Goal: Task Accomplishment & Management: Use online tool/utility

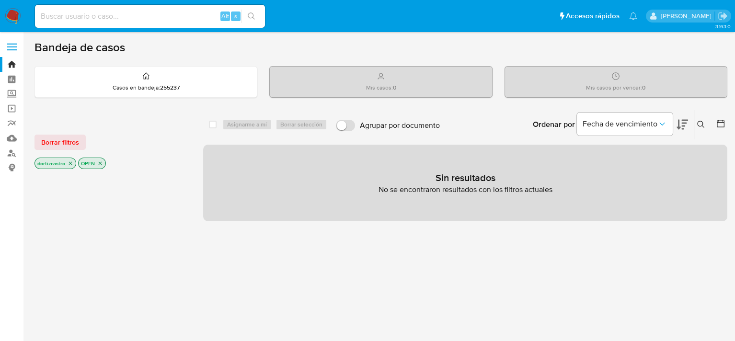
drag, startPoint x: 71, startPoint y: 142, endPoint x: 104, endPoint y: 152, distance: 34.4
click at [70, 143] on span "Borrar filtros" at bounding box center [60, 142] width 38 height 13
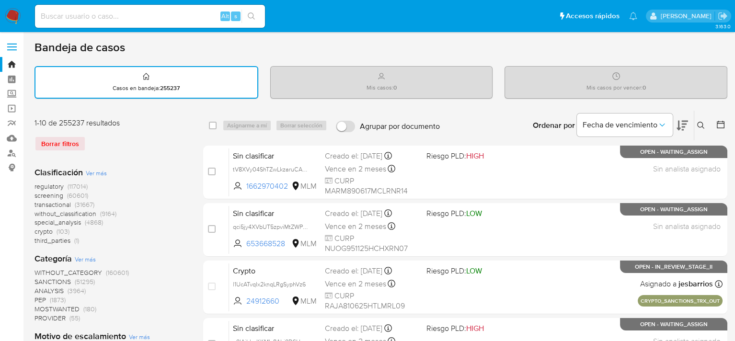
click at [703, 128] on icon at bounding box center [701, 126] width 8 height 8
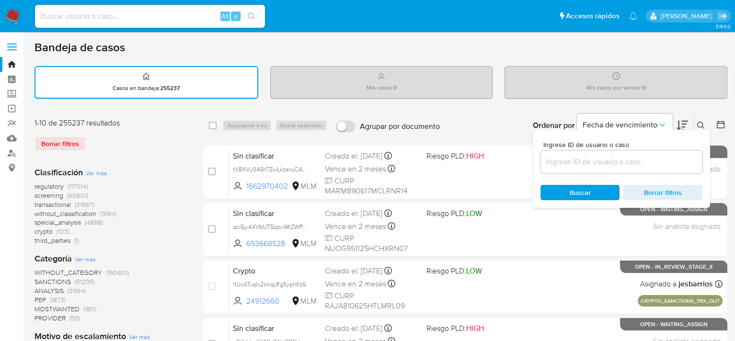
drag, startPoint x: 651, startPoint y: 155, endPoint x: 645, endPoint y: 160, distance: 7.5
click at [645, 160] on div at bounding box center [622, 161] width 162 height 23
click at [566, 162] on input at bounding box center [622, 162] width 162 height 12
paste input "83635391"
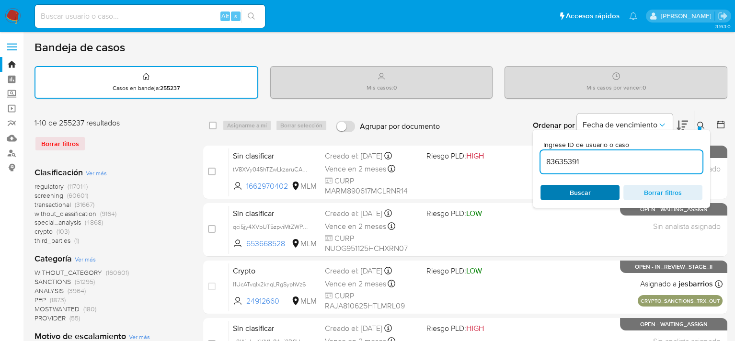
type input "83635391"
click at [571, 190] on span "Buscar" at bounding box center [580, 192] width 21 height 15
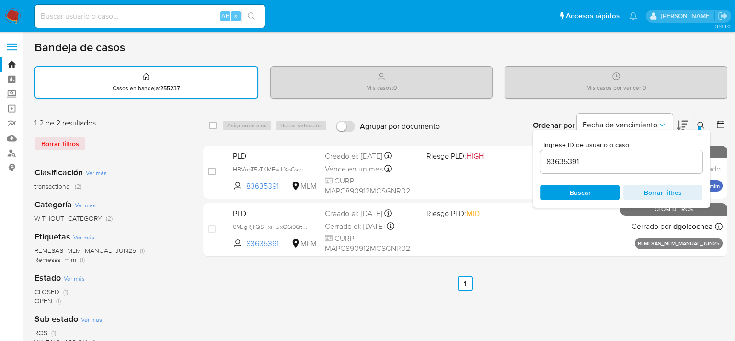
click at [703, 124] on icon at bounding box center [701, 126] width 8 height 8
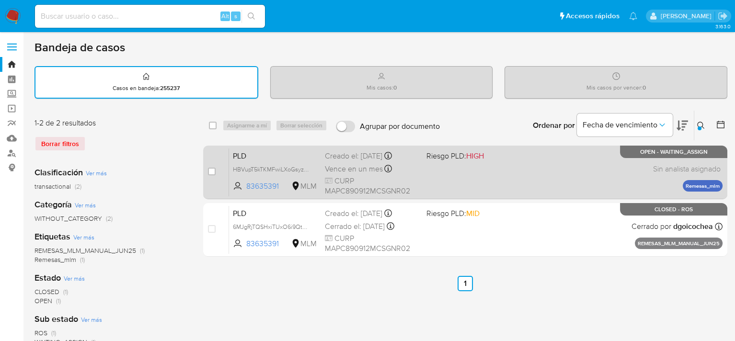
click at [503, 184] on div "PLD HBVupT5kTKMFwiLXoGsyzk1w 83635391 MLM Riesgo PLD: HIGH Creado el: 12/09/202…" at bounding box center [476, 172] width 494 height 48
click at [207, 170] on div "case-item-checkbox No es posible asignar el caso PLD HBVupT5kTKMFwiLXoGsyzk1w 8…" at bounding box center [465, 173] width 524 height 54
click at [211, 173] on input "checkbox" at bounding box center [212, 172] width 8 height 8
checkbox input "true"
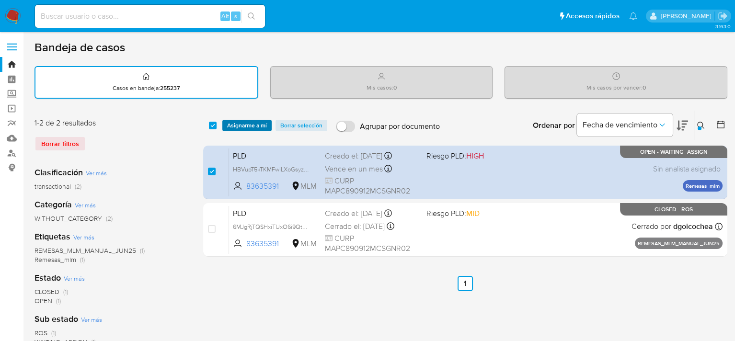
click at [250, 126] on span "Asignarme a mí" at bounding box center [247, 126] width 40 height 10
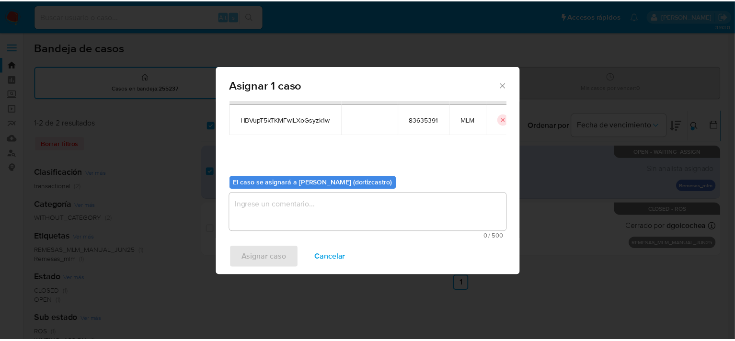
scroll to position [49, 0]
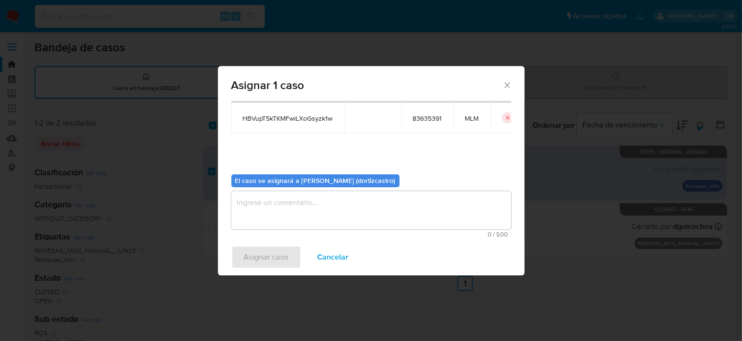
click at [309, 212] on textarea "assign-modal" at bounding box center [371, 210] width 280 height 38
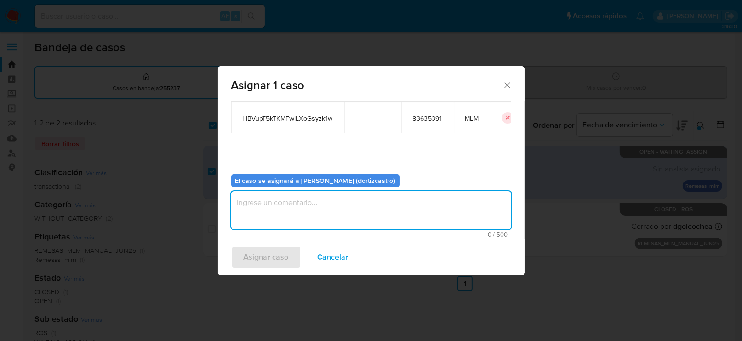
type textarea "A"
type textarea "D"
type textarea "AS"
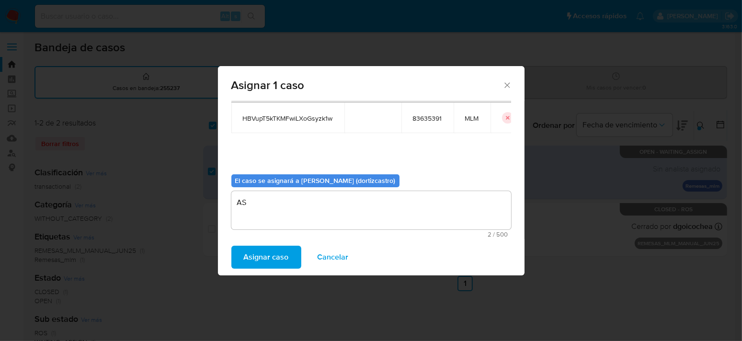
click at [266, 260] on span "Asignar caso" at bounding box center [266, 257] width 45 height 21
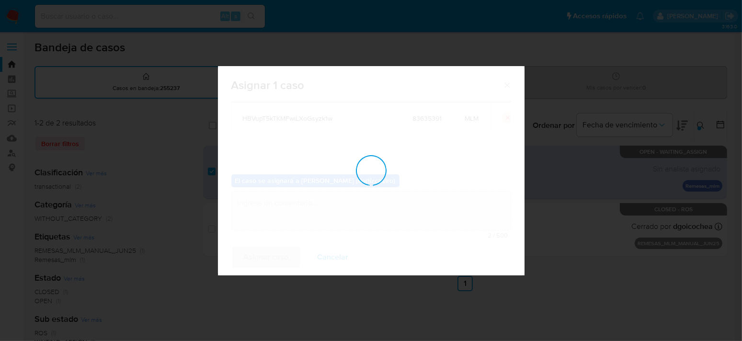
checkbox input "false"
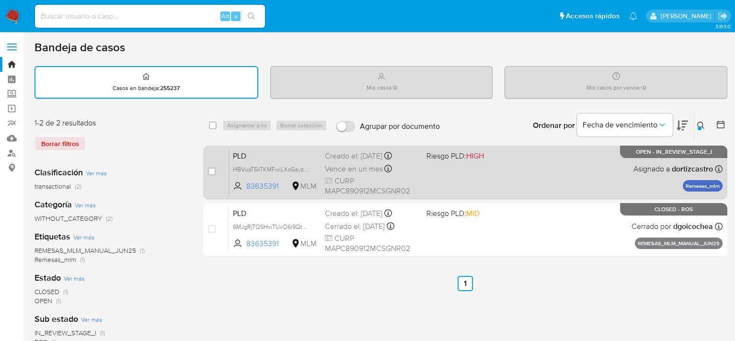
click at [425, 187] on div "PLD HBVupT5kTKMFwiLXoGsyzk1w 83635391 MLM Riesgo PLD: HIGH Creado el: 12/09/202…" at bounding box center [476, 172] width 494 height 48
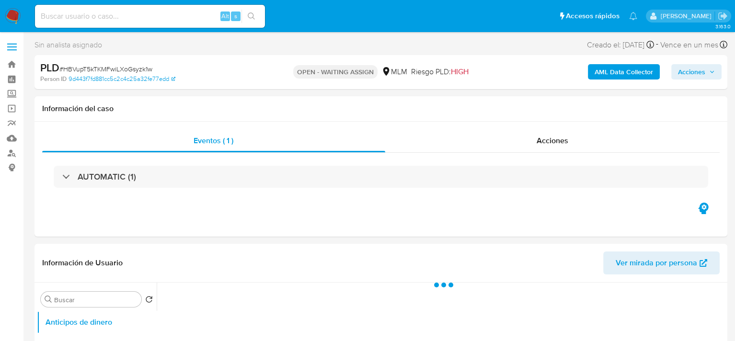
select select "10"
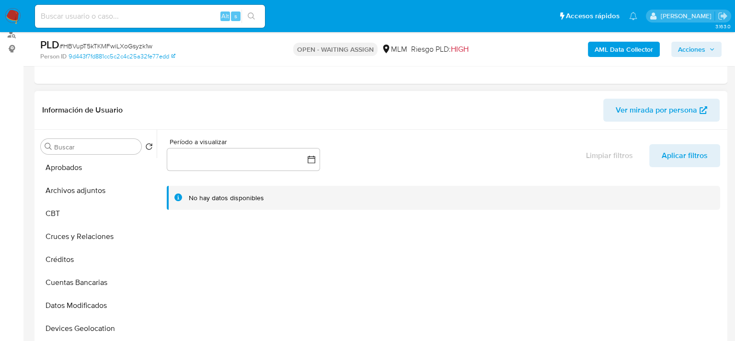
scroll to position [144, 0]
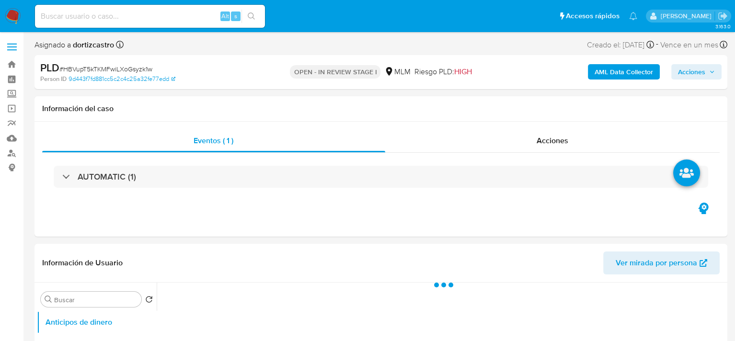
select select "10"
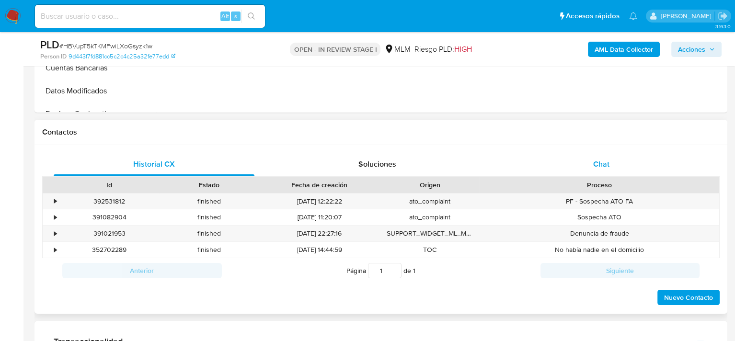
scroll to position [383, 0]
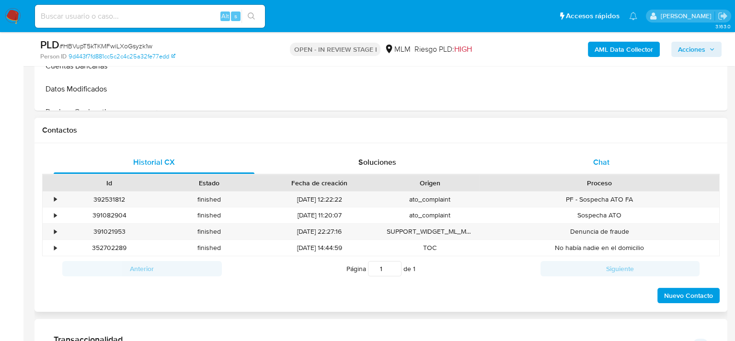
click at [583, 161] on div "Chat" at bounding box center [601, 162] width 201 height 23
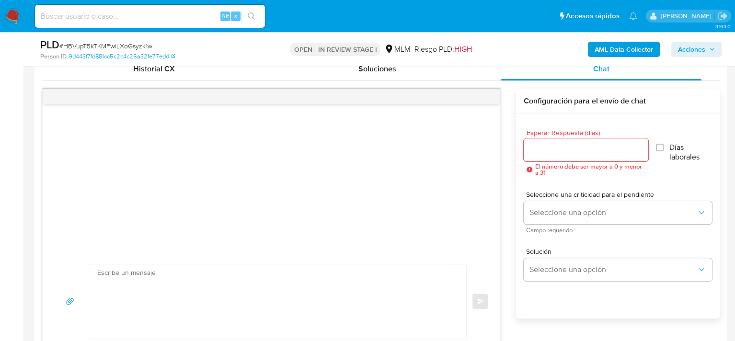
scroll to position [479, 0]
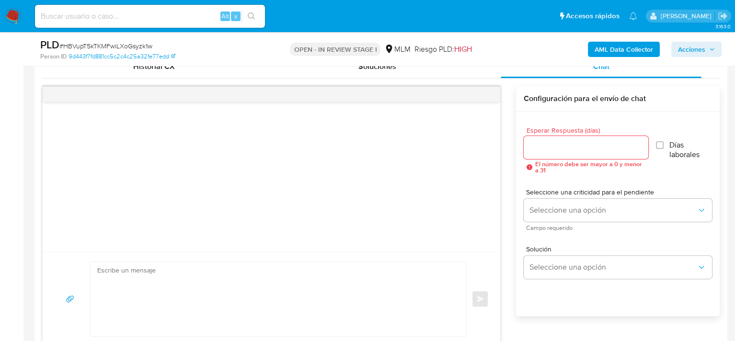
click at [563, 152] on input "Esperar Respuesta (días)" at bounding box center [586, 147] width 125 height 12
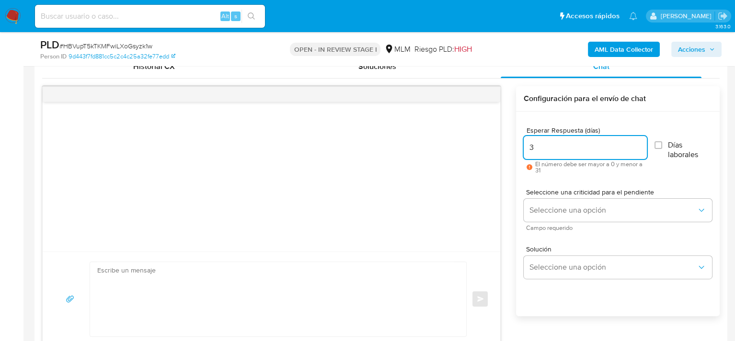
type input "3"
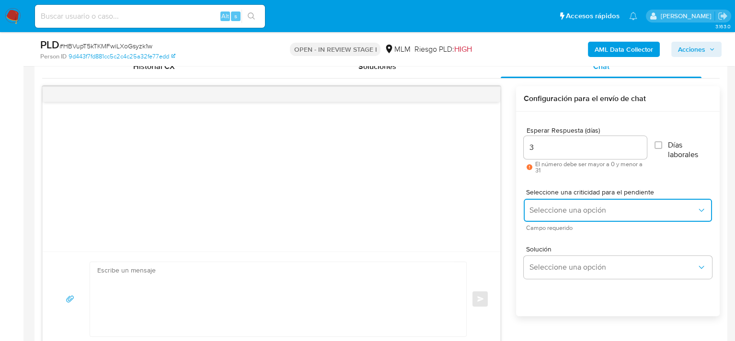
click at [558, 219] on button "Seleccione una opción" at bounding box center [618, 210] width 188 height 23
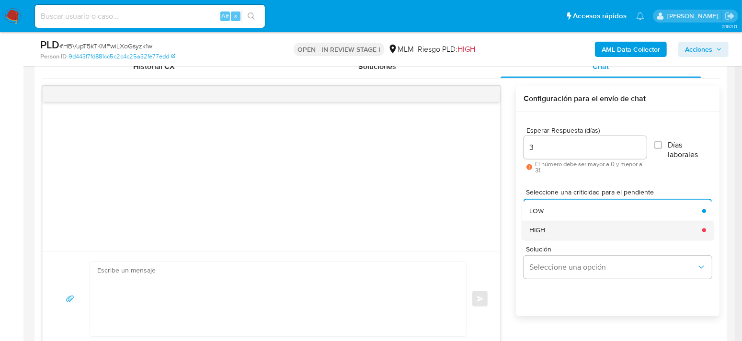
click at [559, 225] on div "HIGH" at bounding box center [613, 229] width 167 height 19
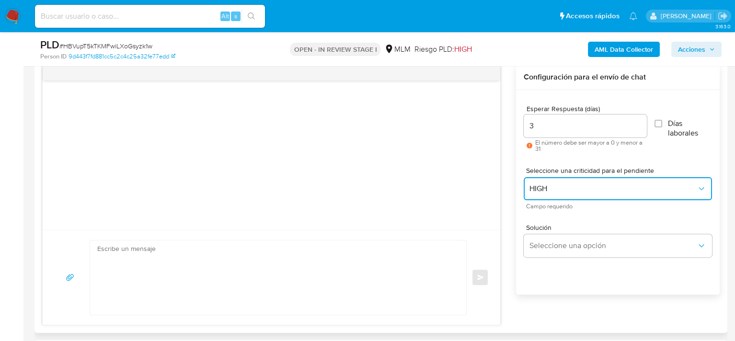
scroll to position [527, 0]
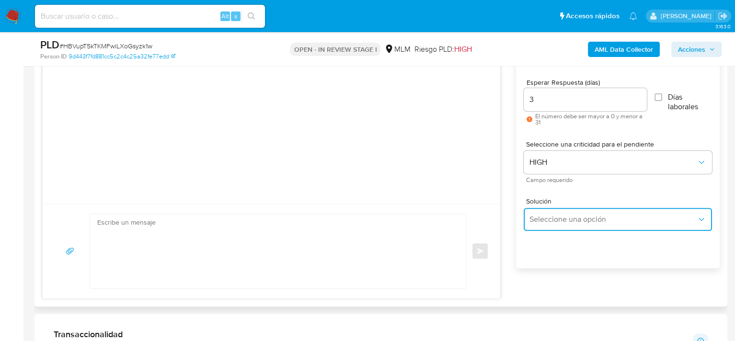
click at [565, 222] on span "Seleccione una opción" at bounding box center [613, 220] width 167 height 10
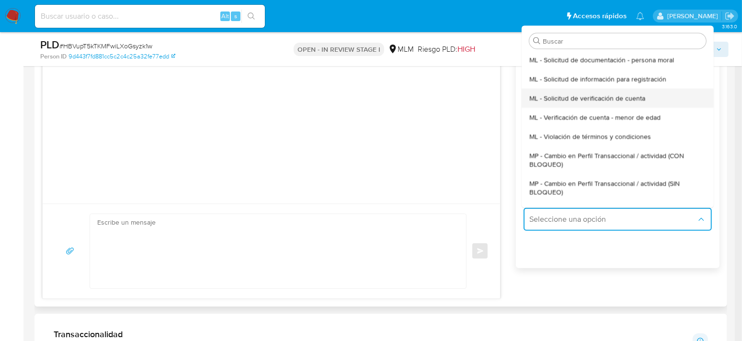
click at [582, 96] on span "ML - Solicitud de verificación de cuenta" at bounding box center [588, 98] width 116 height 9
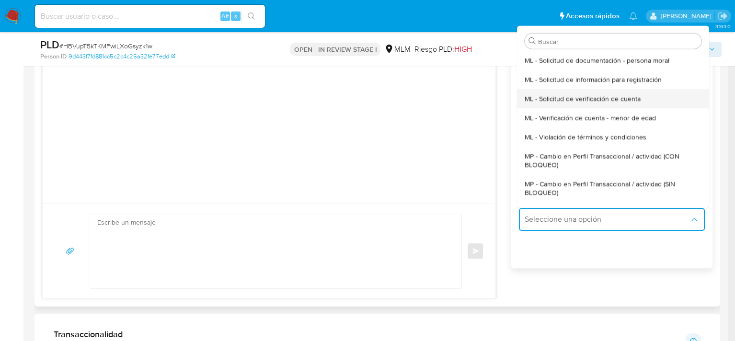
type textarea "Hola ,Te informamos que, de acuerdo con las políticas de control de Mercado Lib…"
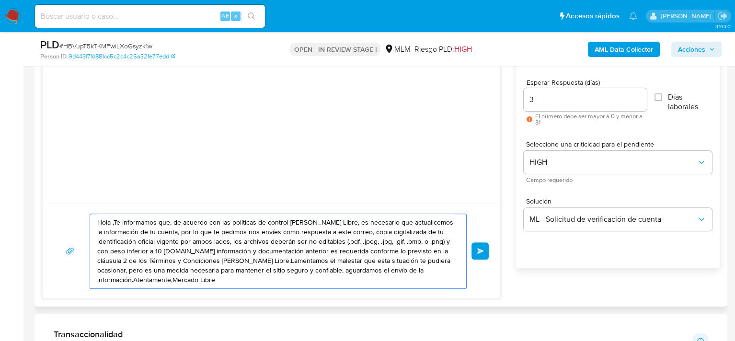
drag, startPoint x: 230, startPoint y: 281, endPoint x: 76, endPoint y: 197, distance: 175.2
click at [76, 197] on div "Hola ,Te informamos que, de acuerdo con las políticas de control de Mercado Lib…" at bounding box center [271, 168] width 459 height 261
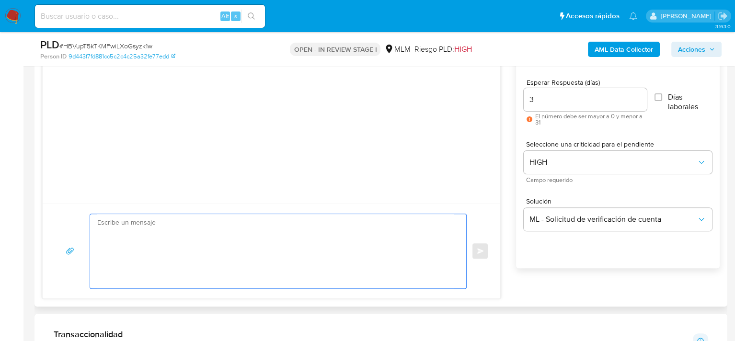
click at [110, 223] on textarea at bounding box center [275, 251] width 357 height 74
paste textarea "Estimado Carina Magaña Pineda Te comunicamos que se ha identificado un cambio e…"
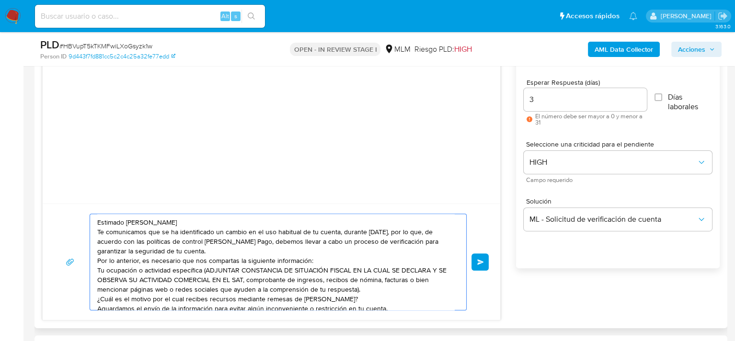
scroll to position [43, 0]
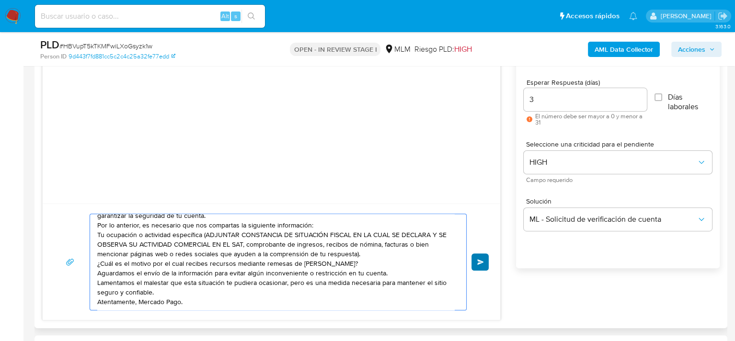
type textarea "Estimado Carina Magaña Pineda Te comunicamos que se ha identificado un cambio e…"
click at [481, 263] on span "Enviar" at bounding box center [480, 262] width 7 height 6
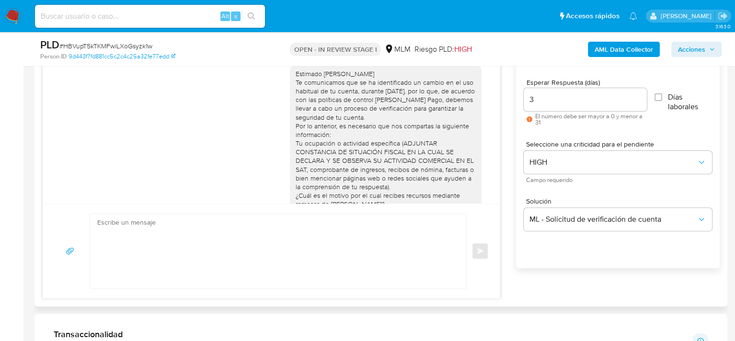
scroll to position [80, 0]
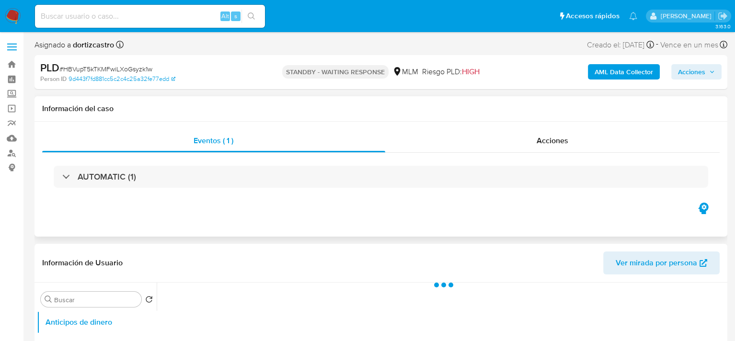
select select "10"
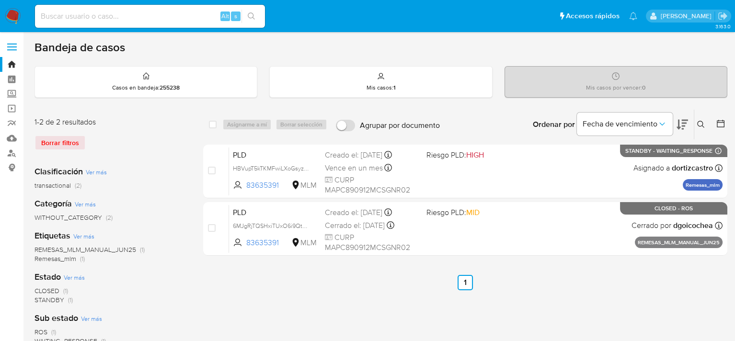
click at [54, 142] on div "Borrar filtros" at bounding box center [111, 142] width 153 height 15
click at [55, 146] on div "Borrar filtros" at bounding box center [111, 142] width 153 height 15
click at [56, 142] on div "Borrar filtros" at bounding box center [111, 142] width 153 height 15
click at [109, 142] on div "Borrar filtros" at bounding box center [111, 142] width 153 height 15
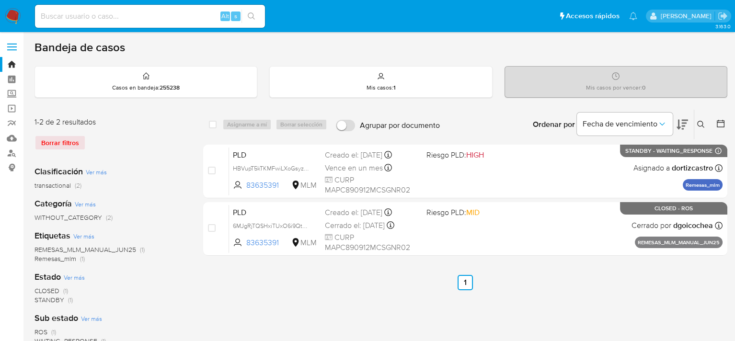
click at [60, 139] on div "Borrar filtros" at bounding box center [111, 142] width 153 height 15
click at [13, 15] on img at bounding box center [13, 16] width 16 height 16
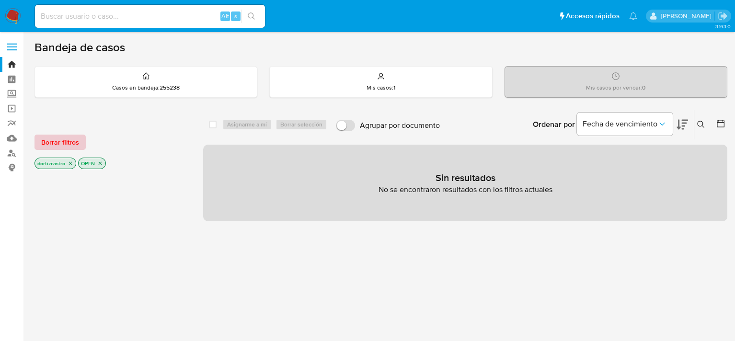
click at [47, 149] on span "Borrar filtros" at bounding box center [60, 142] width 38 height 13
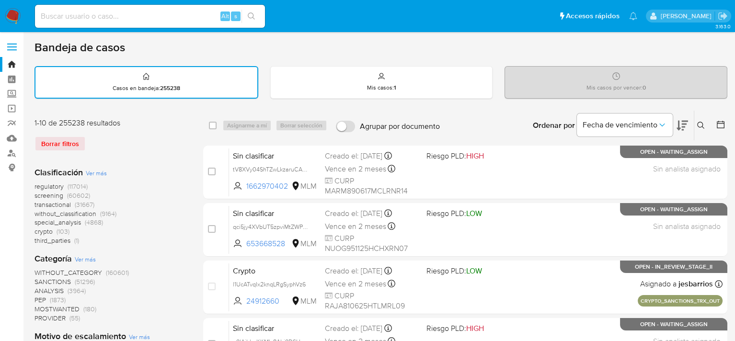
click at [704, 126] on icon at bounding box center [701, 126] width 8 height 8
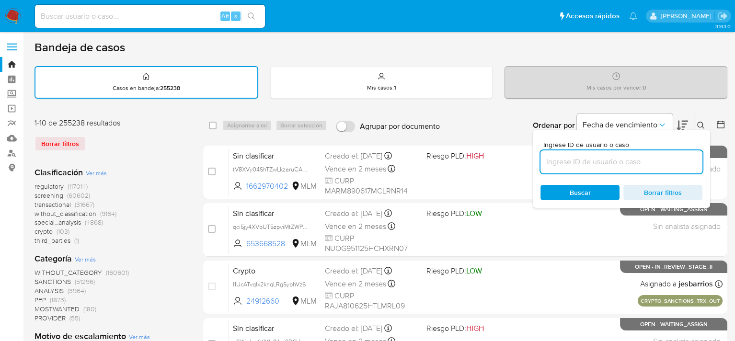
click at [592, 160] on input at bounding box center [622, 162] width 162 height 12
type input "99402795"
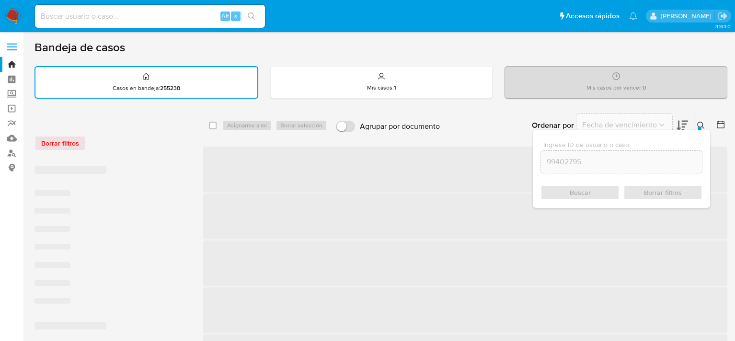
click at [573, 195] on div "Buscar Borrar filtros" at bounding box center [622, 192] width 162 height 15
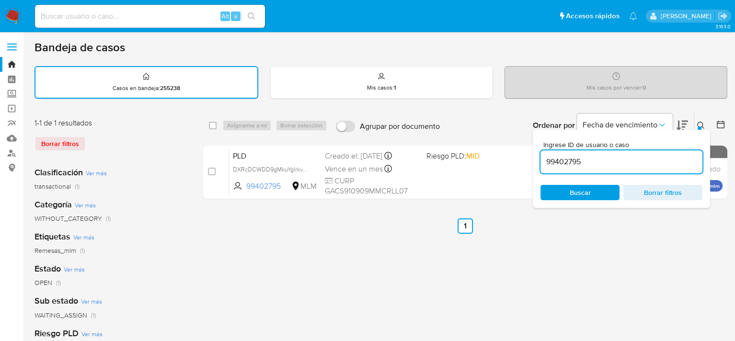
click at [401, 259] on div "select-all-cases-checkbox Asignarme a mí Borrar selección Agrupar por documento…" at bounding box center [465, 320] width 524 height 421
click at [702, 124] on icon at bounding box center [701, 126] width 8 height 8
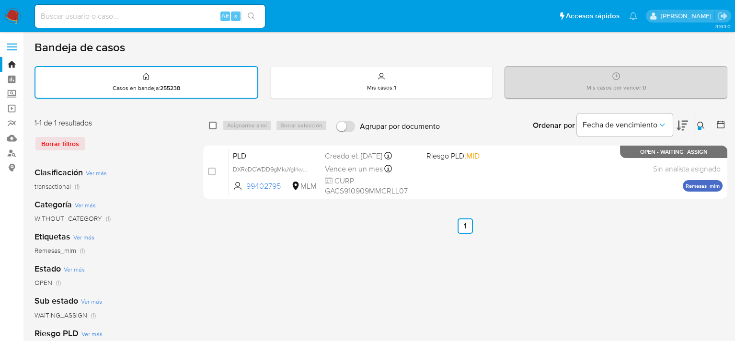
click at [211, 127] on input "checkbox" at bounding box center [213, 126] width 8 height 8
checkbox input "true"
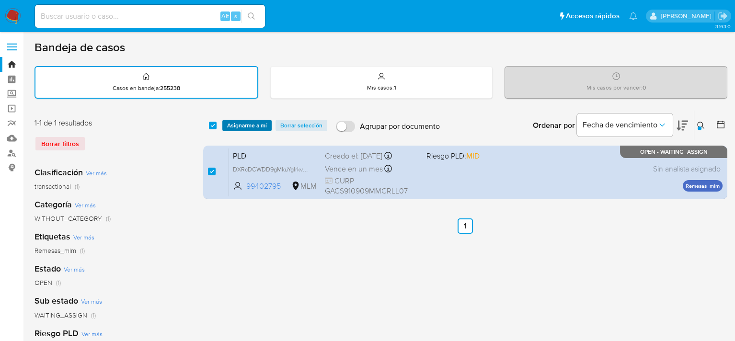
click at [246, 123] on span "Asignarme a mí" at bounding box center [247, 126] width 40 height 10
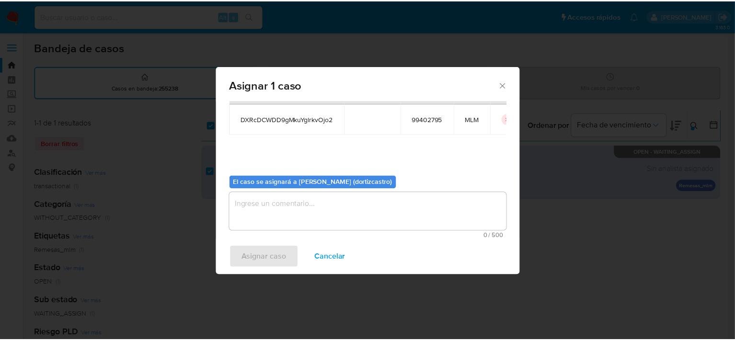
scroll to position [49, 0]
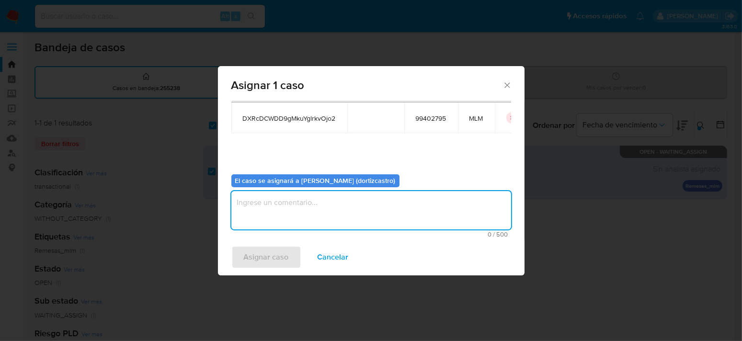
click at [283, 211] on textarea "assign-modal" at bounding box center [371, 210] width 280 height 38
type textarea "AS"
click at [275, 258] on span "Asignar caso" at bounding box center [266, 257] width 45 height 21
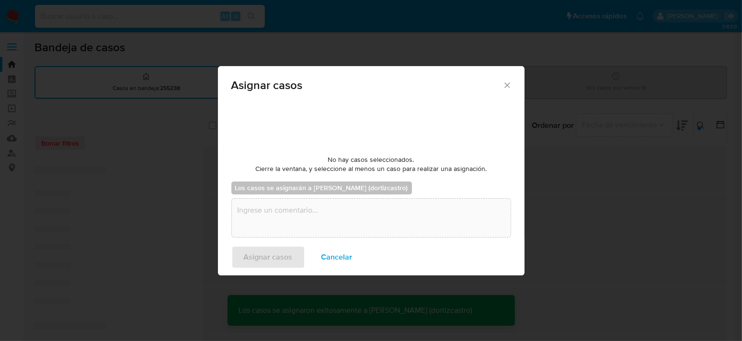
checkbox input "false"
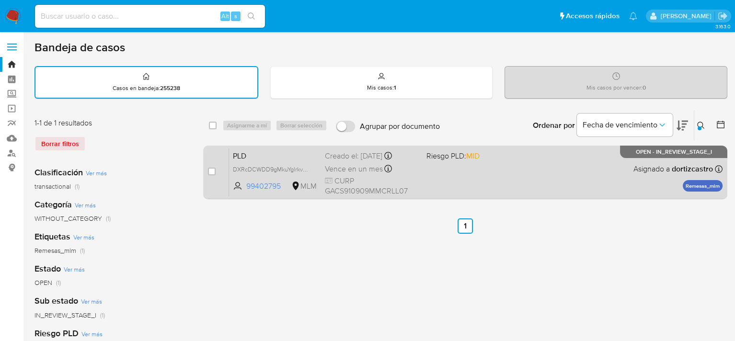
click at [455, 184] on div "PLD DXRcDCWDD9gMkuYglrkvOjo2 99402795 MLM Riesgo PLD: MID Creado el: 12/09/2025…" at bounding box center [476, 172] width 494 height 48
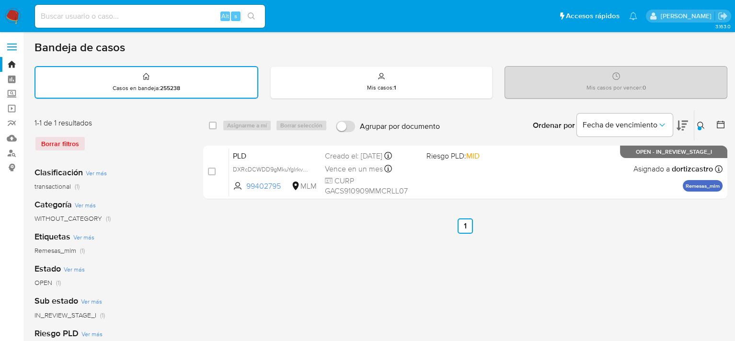
click at [16, 14] on img at bounding box center [13, 16] width 16 height 16
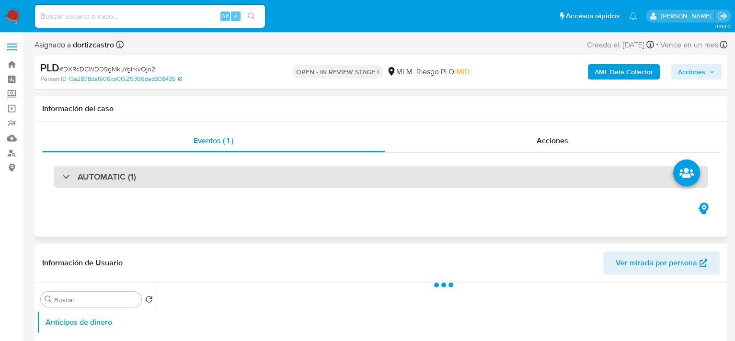
select select "10"
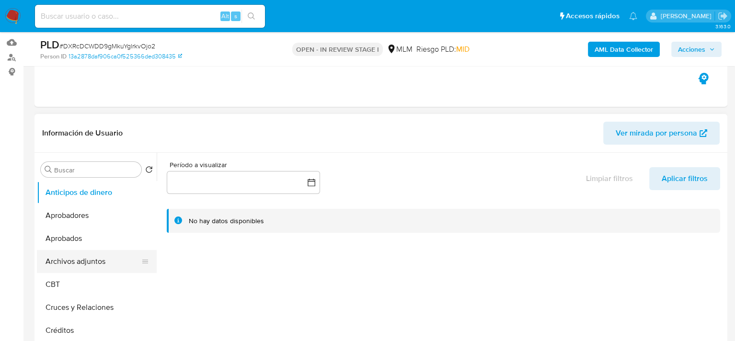
click at [102, 259] on button "Archivos adjuntos" at bounding box center [93, 261] width 112 height 23
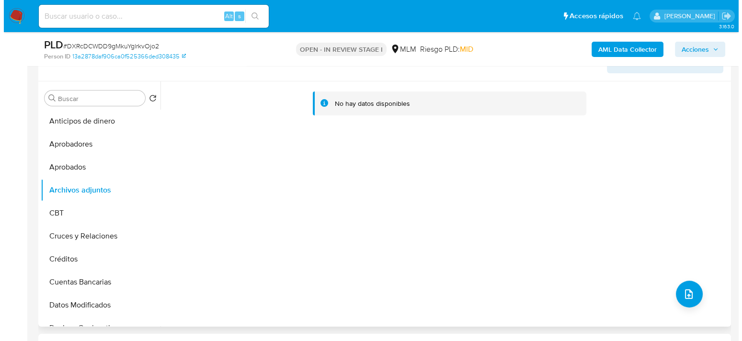
scroll to position [192, 0]
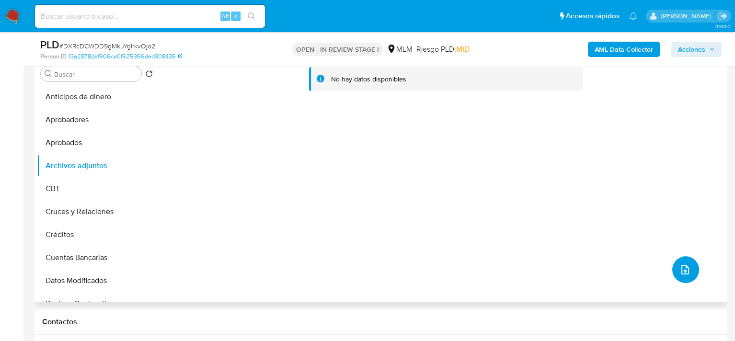
click at [680, 265] on icon "upload-file" at bounding box center [686, 270] width 12 height 12
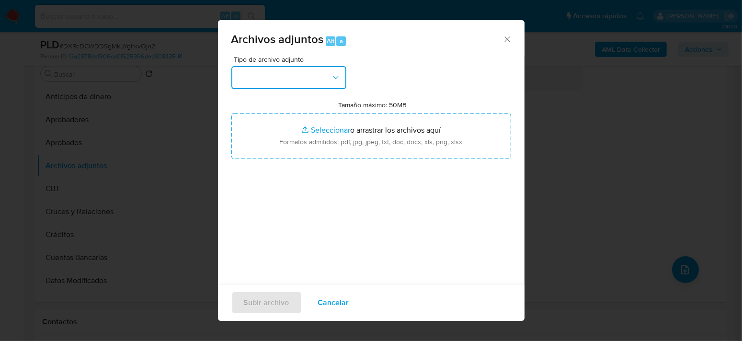
click at [327, 73] on button "button" at bounding box center [288, 77] width 115 height 23
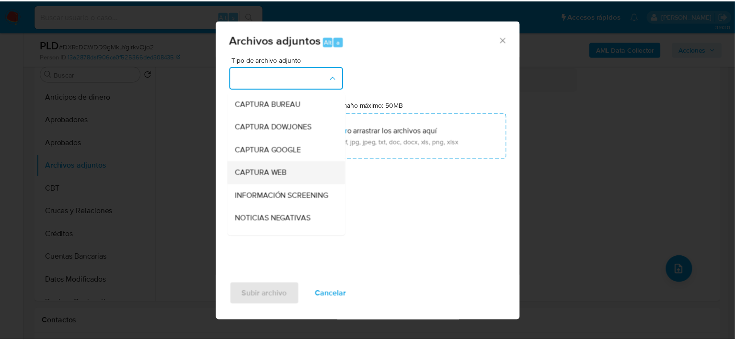
scroll to position [48, 0]
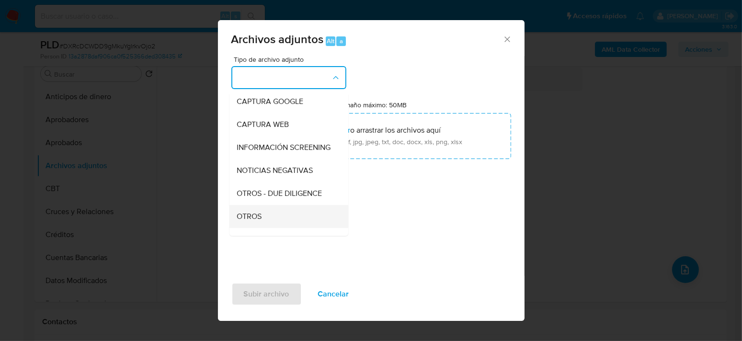
click at [259, 221] on span "OTROS" at bounding box center [249, 217] width 25 height 10
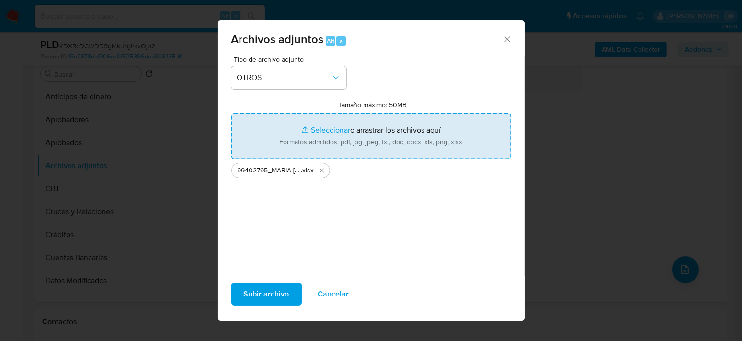
type input "C:\fakepath\99402795_MARIA SULEYMA GARCIA COLIN_SEP2025.pdf"
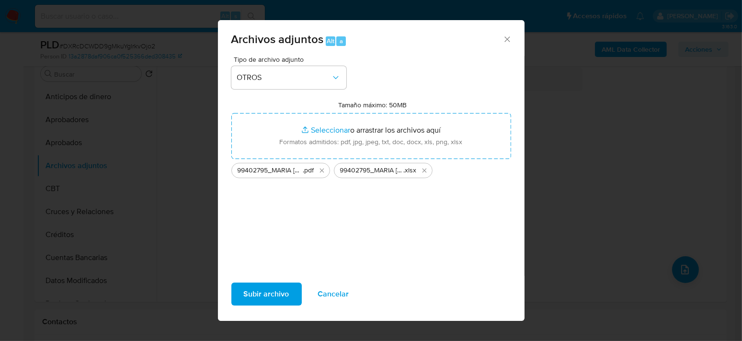
click at [279, 293] on span "Subir archivo" at bounding box center [267, 294] width 46 height 21
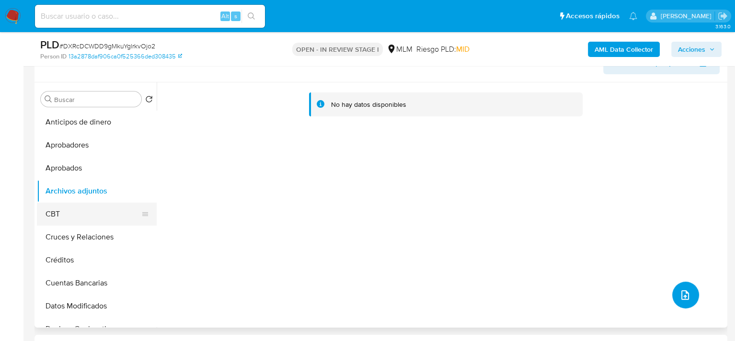
scroll to position [192, 0]
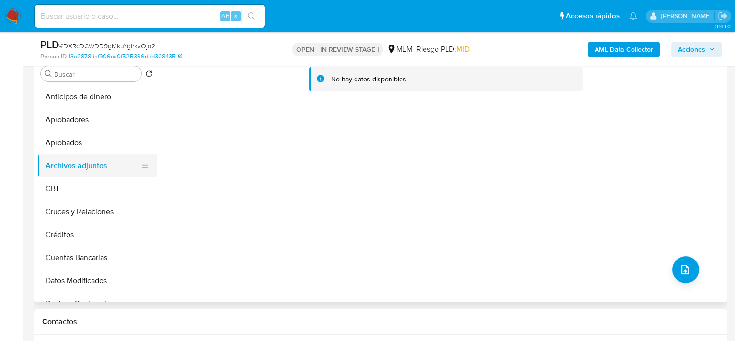
click at [84, 167] on button "Archivos adjuntos" at bounding box center [93, 165] width 112 height 23
click at [77, 139] on button "Aprobados" at bounding box center [93, 142] width 112 height 23
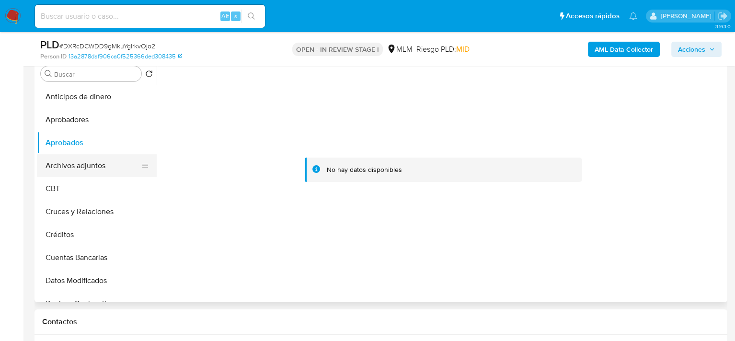
click at [78, 162] on button "Archivos adjuntos" at bounding box center [93, 165] width 112 height 23
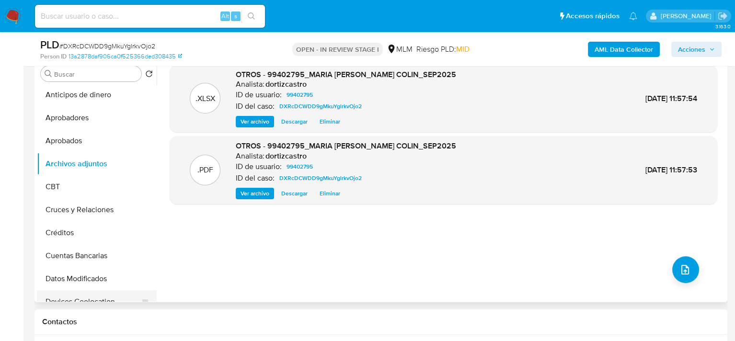
scroll to position [0, 0]
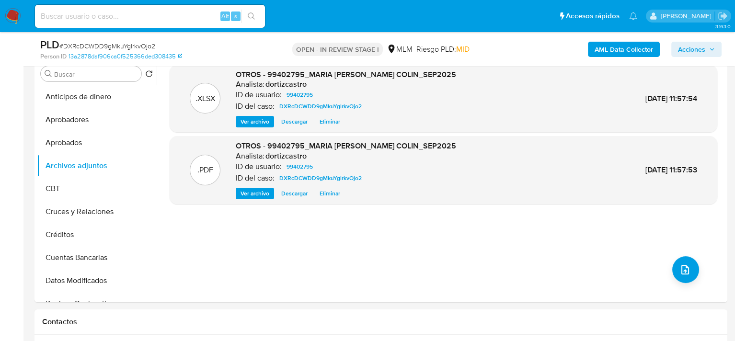
click at [715, 49] on button "Acciones" at bounding box center [696, 49] width 50 height 15
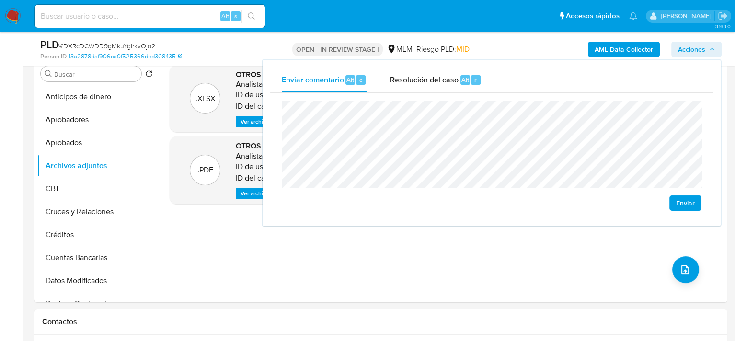
click at [692, 204] on span "Enviar" at bounding box center [685, 202] width 19 height 13
click at [261, 46] on div "PLD # DXRcDCWDD9gMkuYglrkvOjo2 Person ID 13a2878daf906ca0f525366ded308435 OPEN …" at bounding box center [381, 49] width 693 height 34
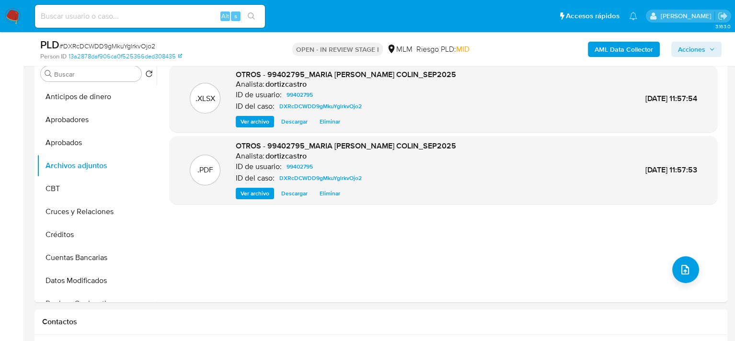
click at [712, 50] on icon "button" at bounding box center [712, 49] width 6 height 6
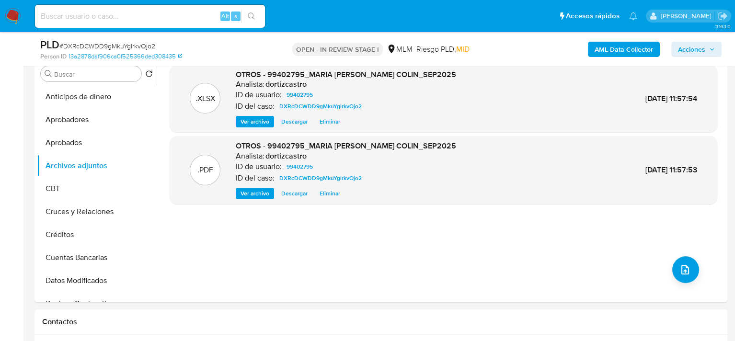
click at [701, 46] on span "Acciones" at bounding box center [691, 49] width 27 height 15
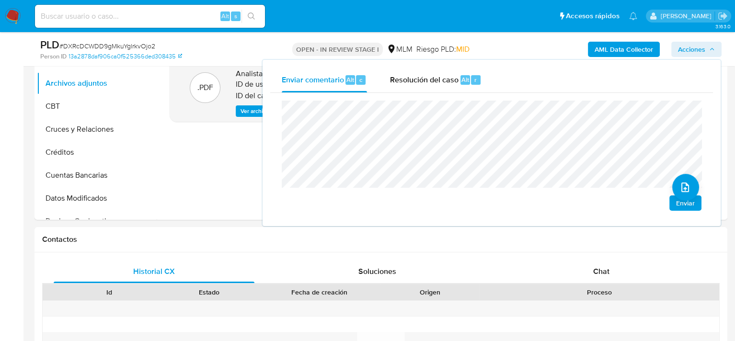
scroll to position [431, 0]
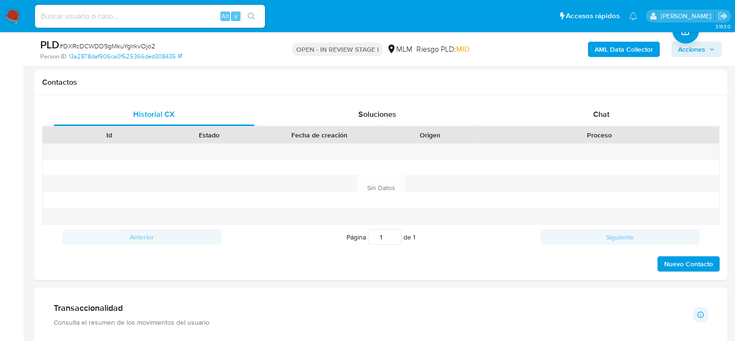
click at [697, 49] on span "Acciones" at bounding box center [691, 49] width 27 height 15
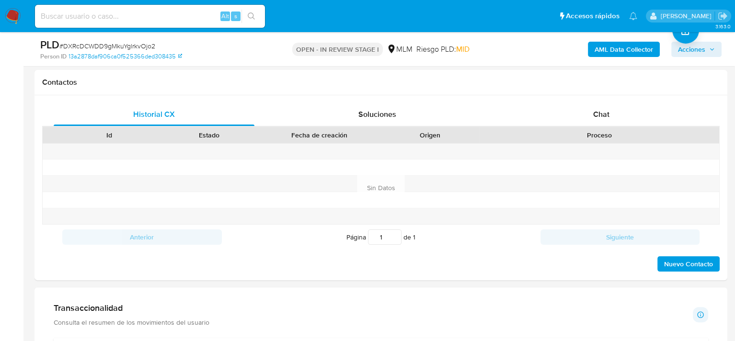
click at [692, 50] on span "Acciones" at bounding box center [691, 49] width 27 height 15
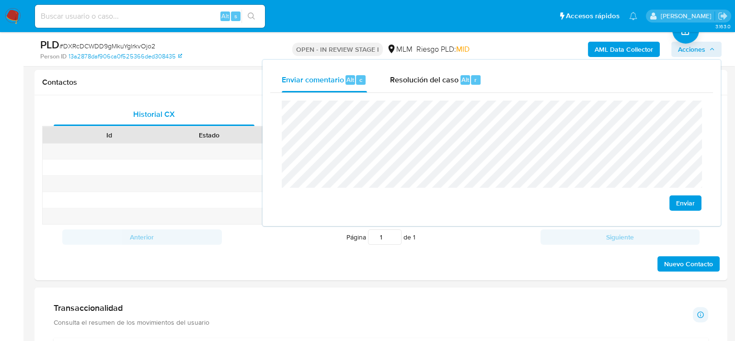
click at [686, 202] on span "Enviar" at bounding box center [685, 202] width 19 height 13
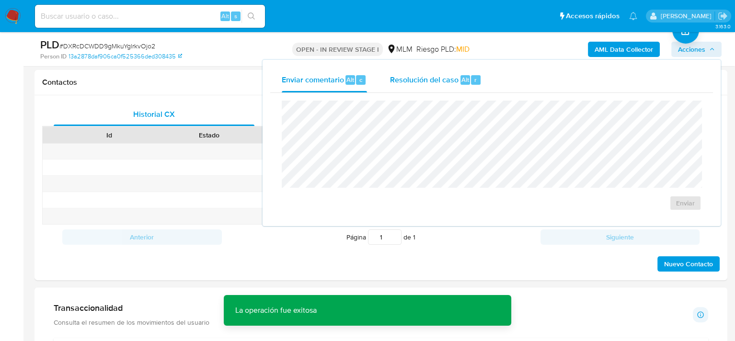
click at [418, 80] on span "Resolución del caso" at bounding box center [424, 79] width 69 height 11
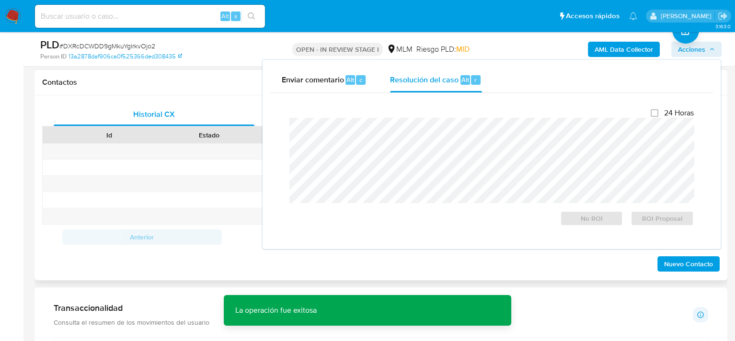
click at [375, 142] on div at bounding box center [379, 135] width 17 height 16
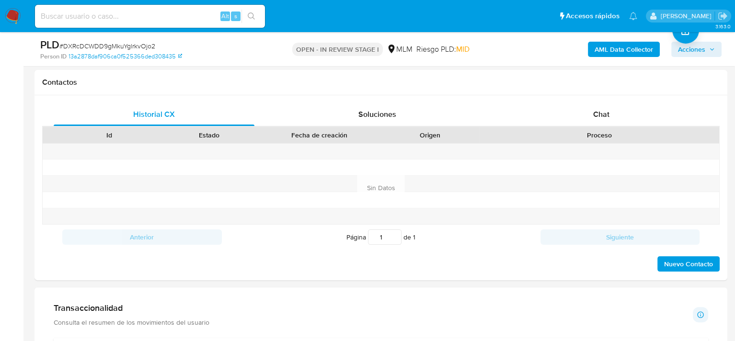
click at [692, 50] on span "Acciones" at bounding box center [691, 49] width 27 height 15
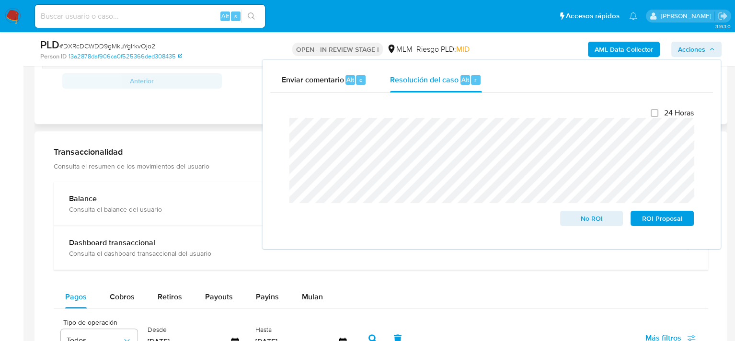
scroll to position [623, 0]
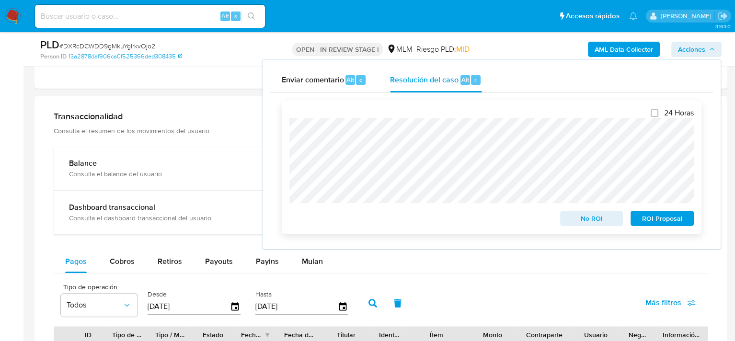
click at [592, 219] on span "No ROI" at bounding box center [592, 218] width 50 height 13
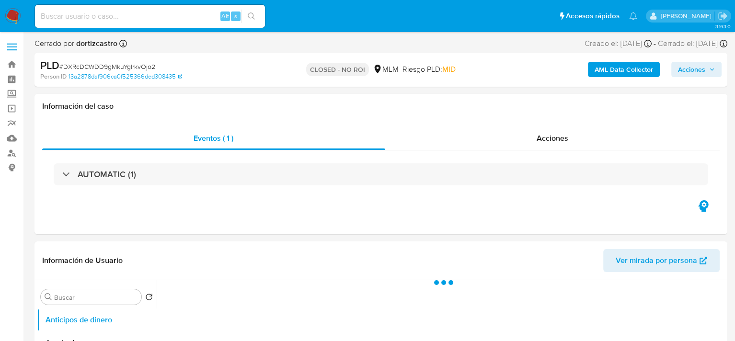
select select "10"
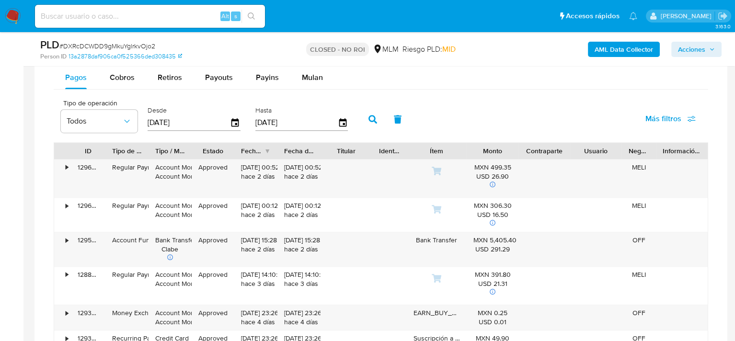
scroll to position [398, 0]
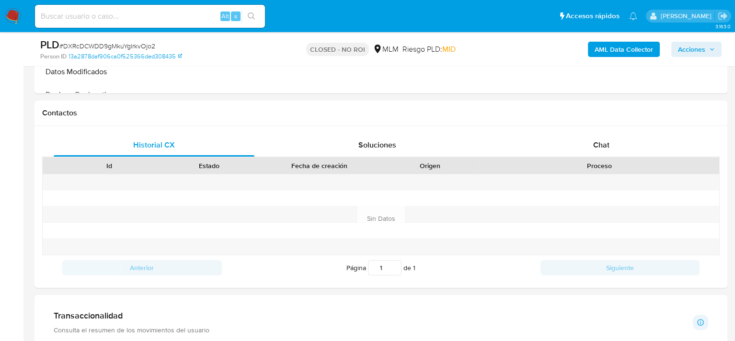
click at [718, 52] on button "Acciones" at bounding box center [696, 49] width 50 height 15
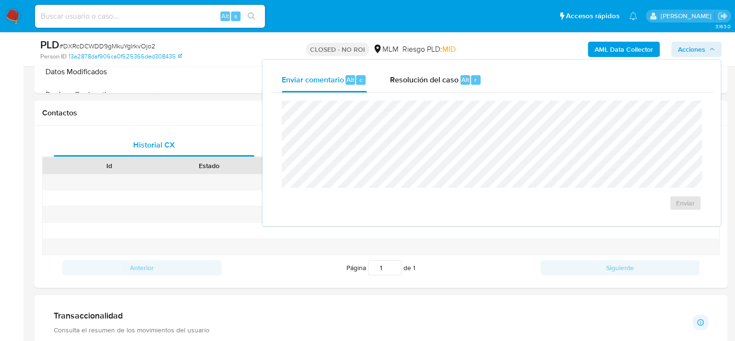
click at [516, 42] on div "AML Data Collector Acciones Enviar comentario Alt c Resolución del caso Alt r E…" at bounding box center [609, 49] width 225 height 23
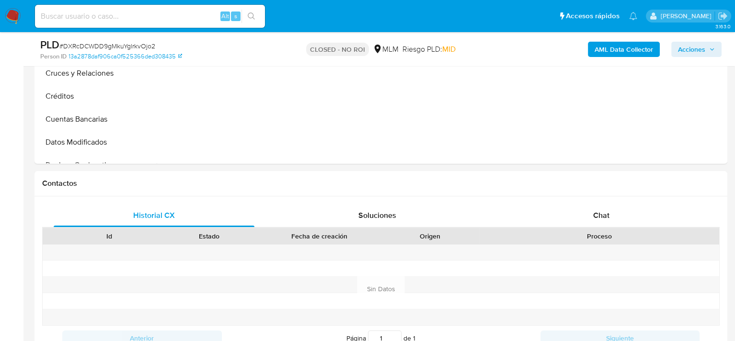
scroll to position [302, 0]
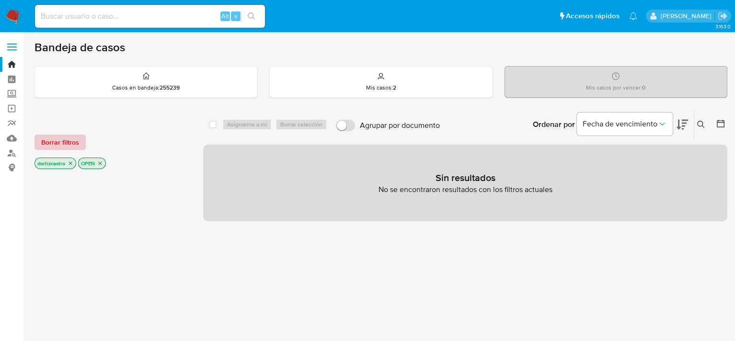
click at [71, 142] on span "Borrar filtros" at bounding box center [60, 142] width 38 height 13
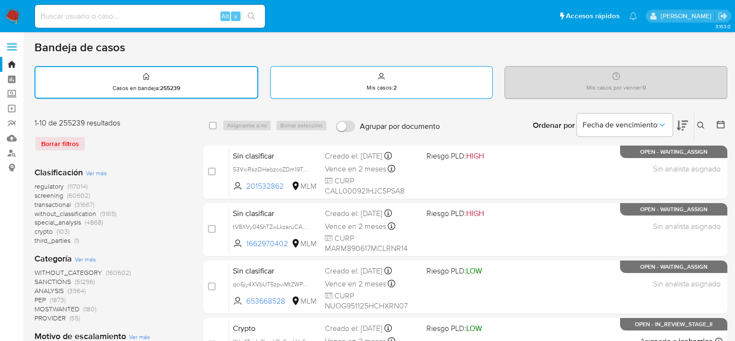
click at [398, 90] on div "Mis casos : 2" at bounding box center [382, 82] width 222 height 31
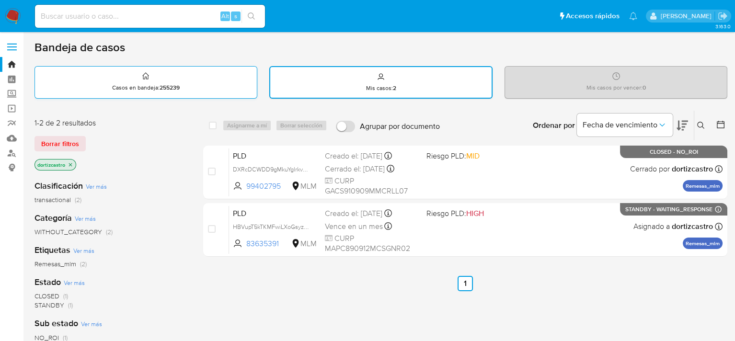
click at [198, 81] on div "Casos en bandeja : 255239" at bounding box center [146, 82] width 222 height 31
